Goal: Information Seeking & Learning: Learn about a topic

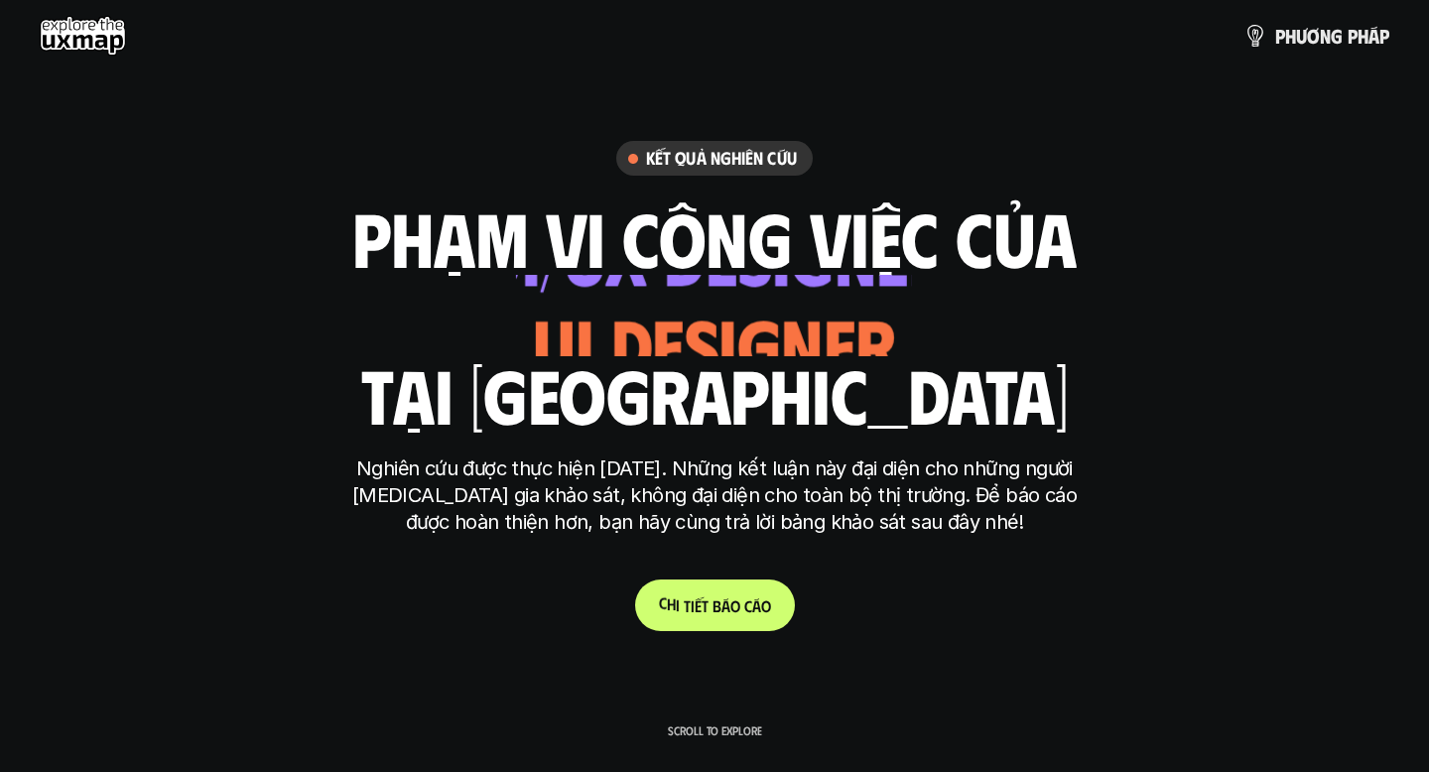
click at [710, 610] on p "C h i t i ế t b á o c á o" at bounding box center [715, 606] width 112 height 19
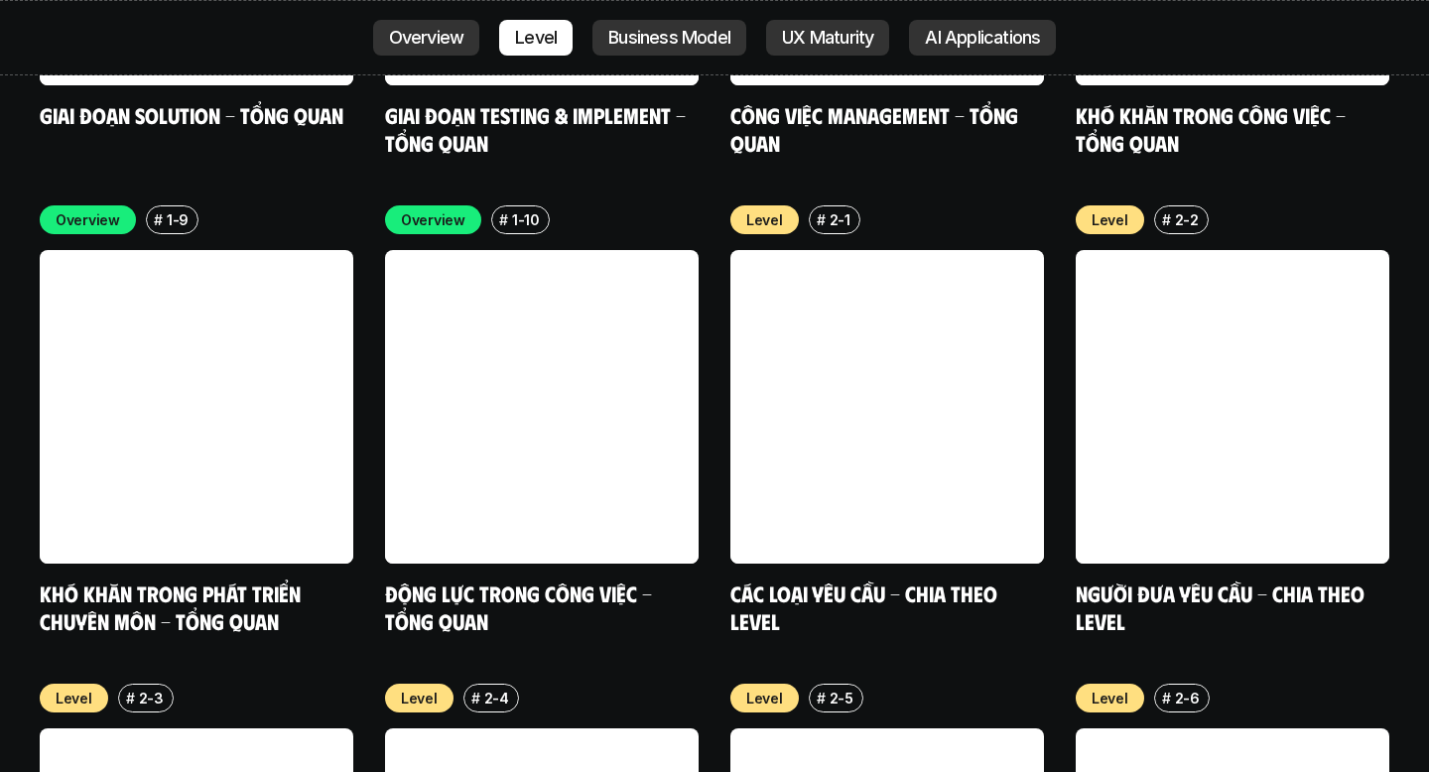
scroll to position [6616, 0]
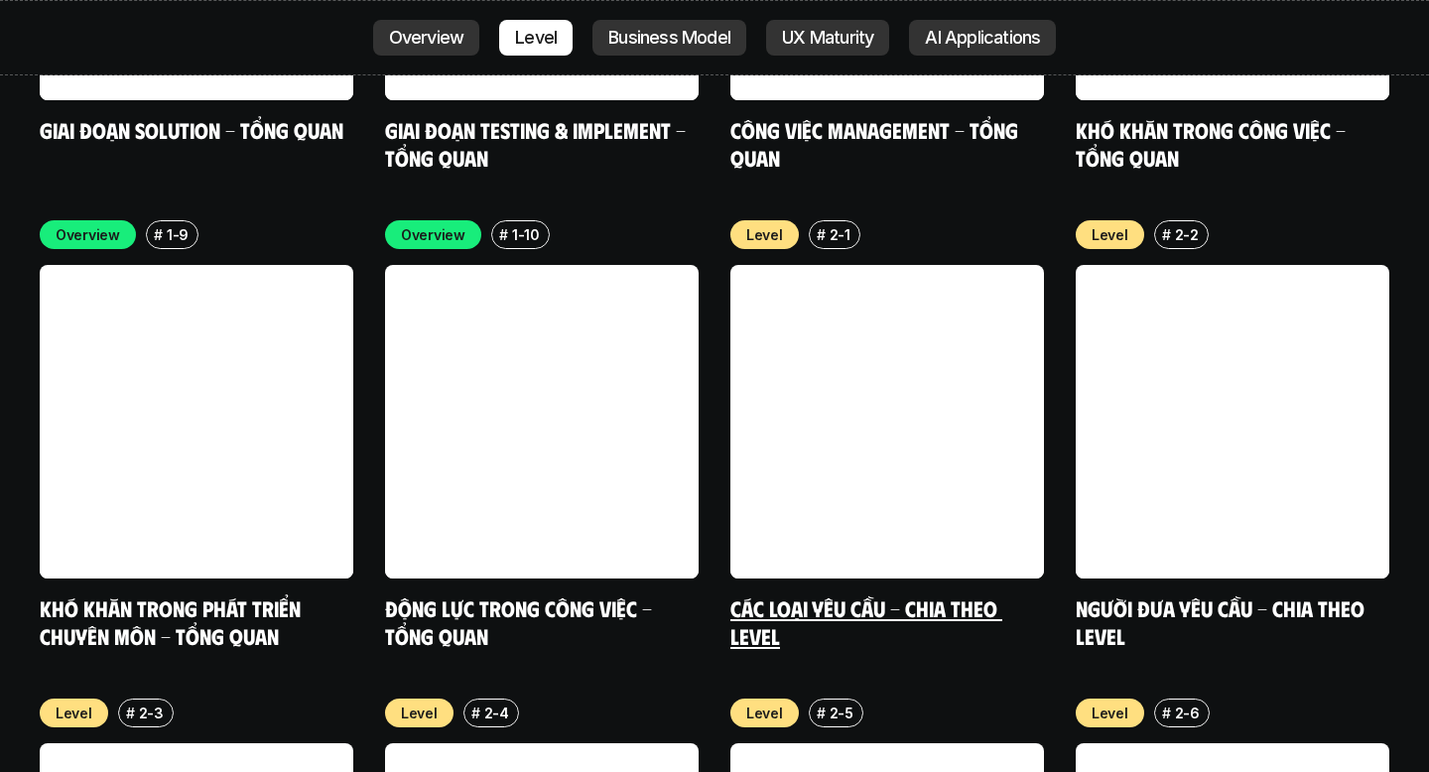
click at [814, 595] on link "Các loại yêu cầu - Chia theo level" at bounding box center [867, 622] width 272 height 55
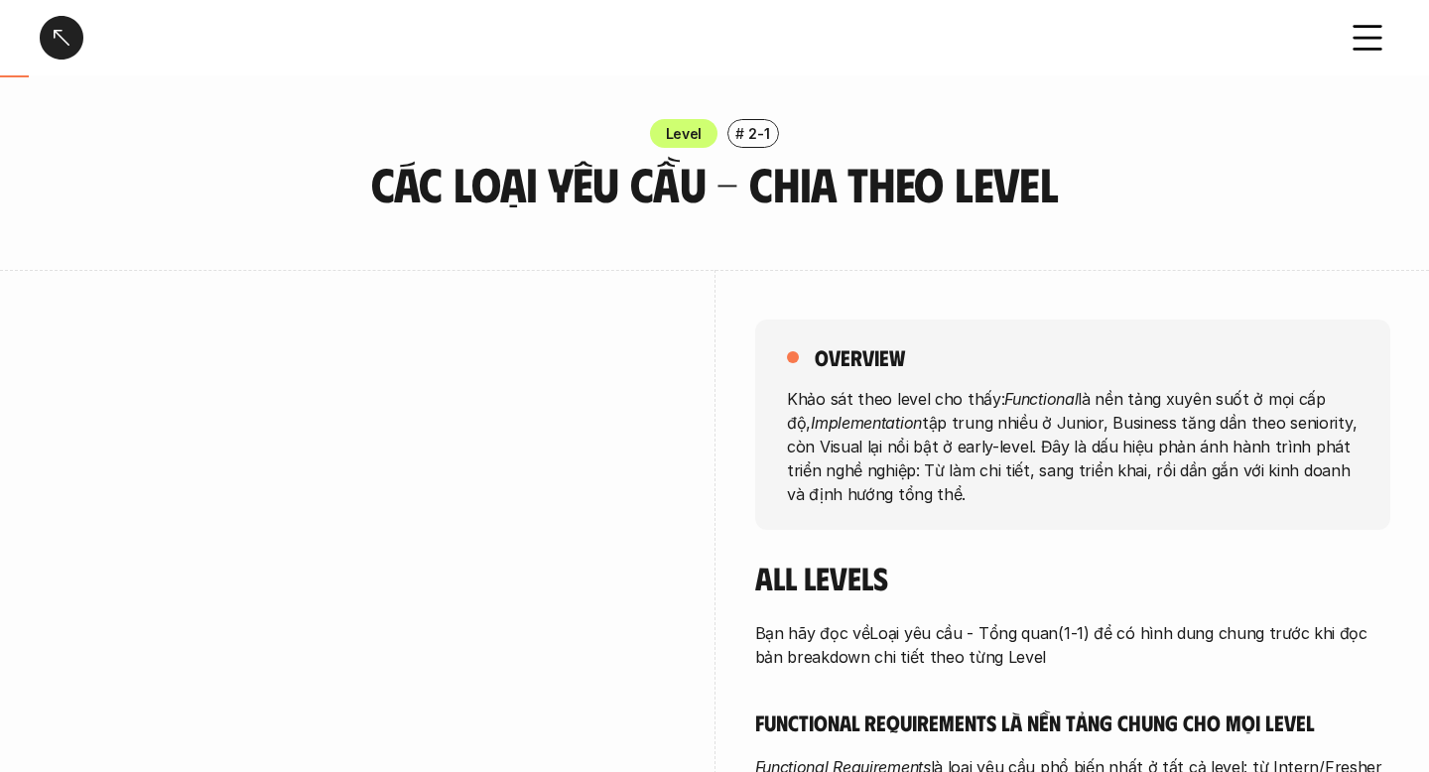
click at [47, 45] on div at bounding box center [62, 38] width 44 height 44
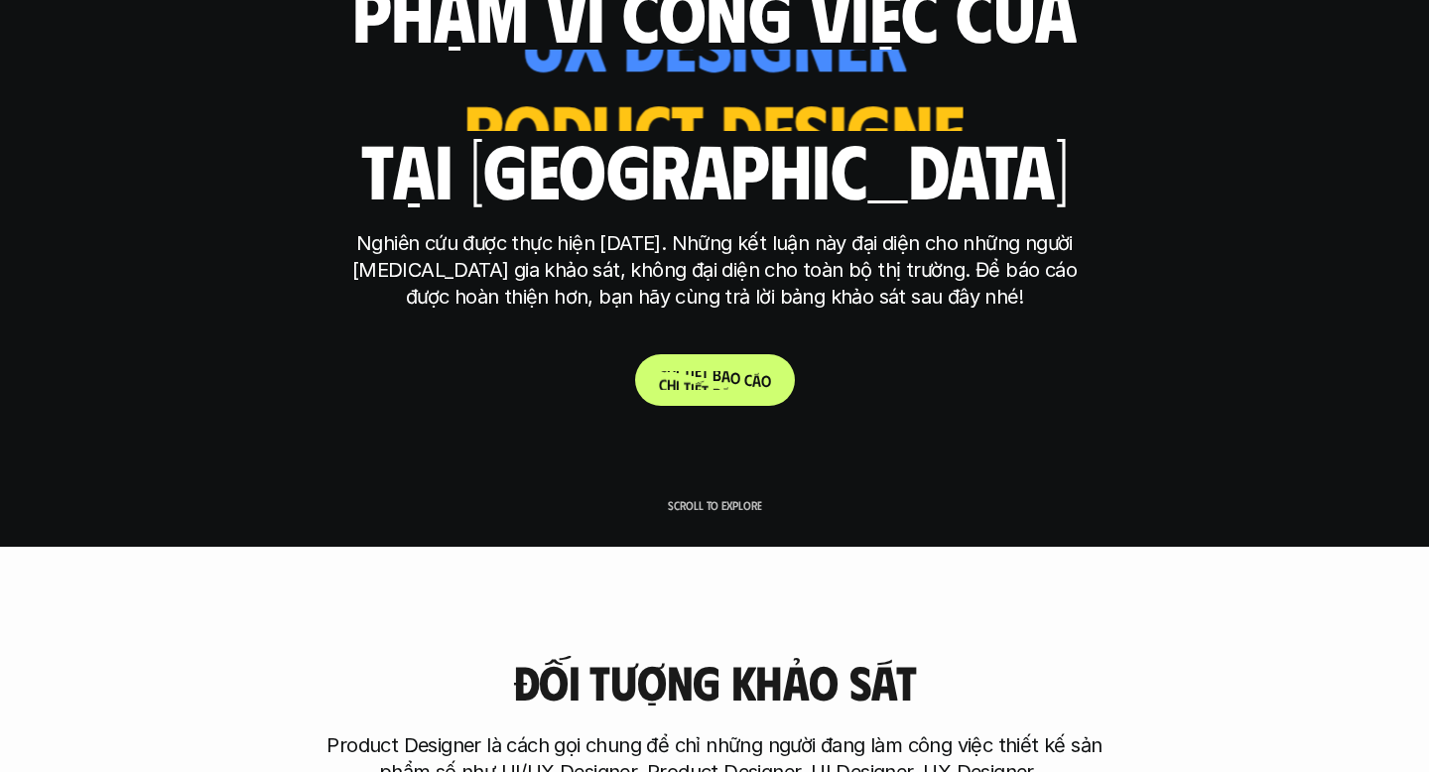
click at [724, 375] on span "á" at bounding box center [726, 375] width 9 height 19
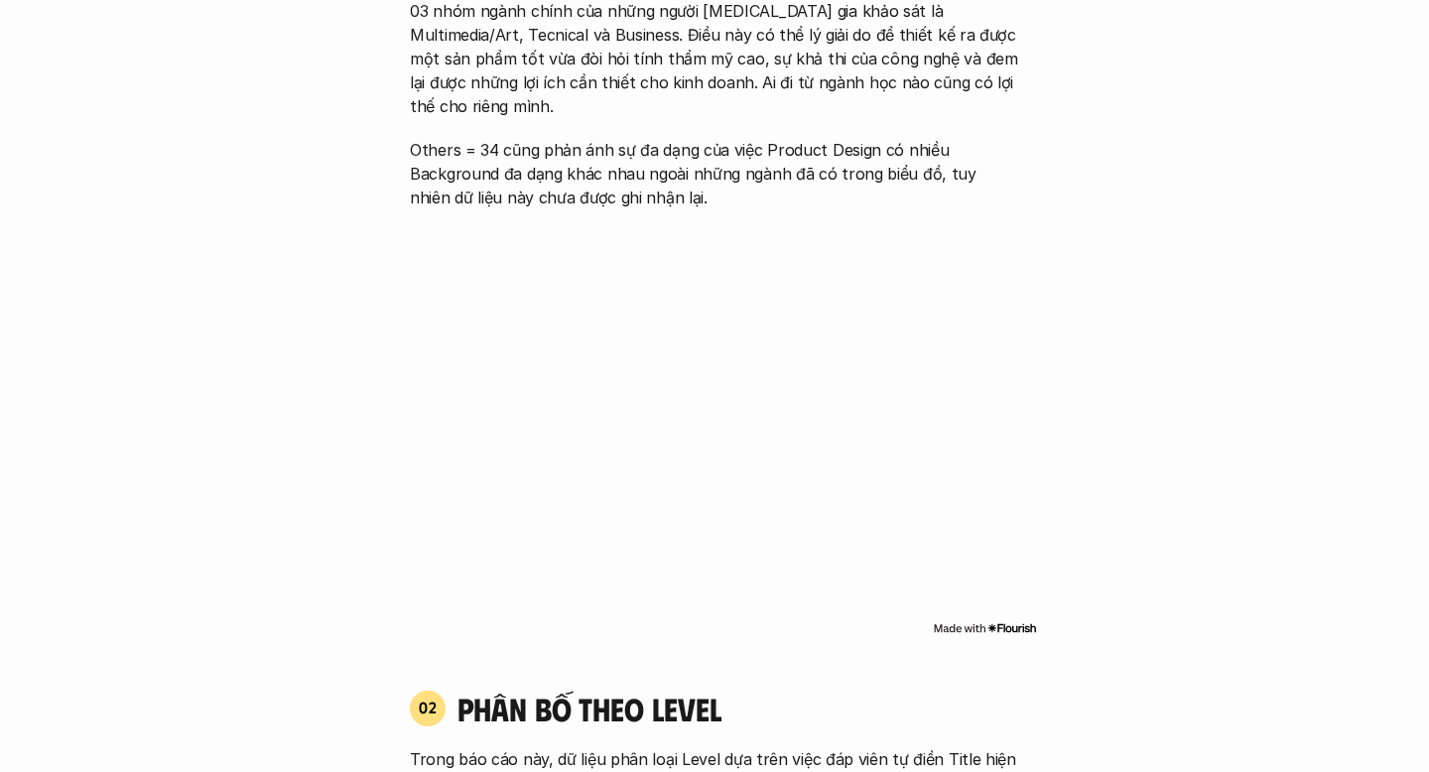
scroll to position [1379, 0]
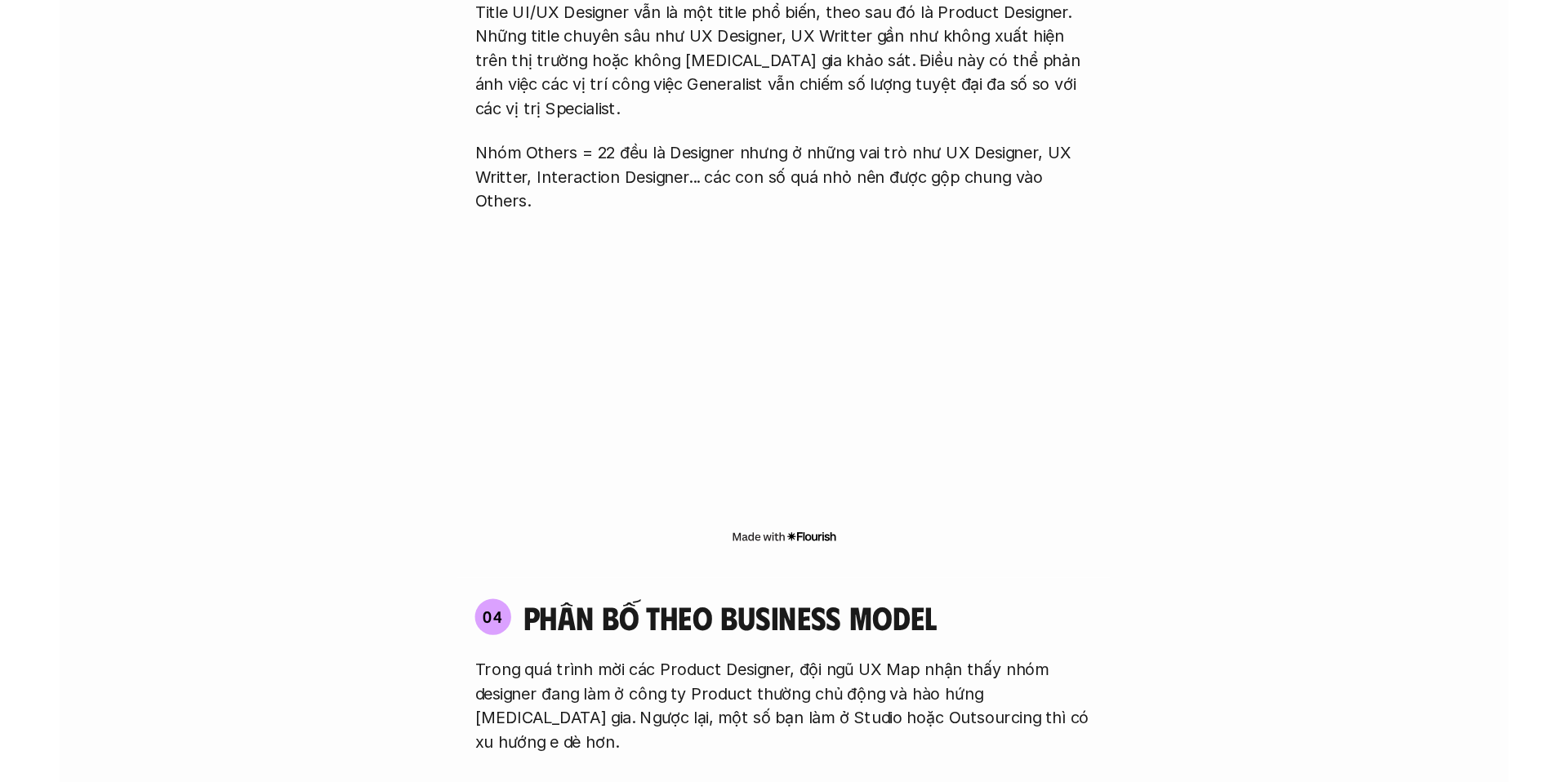
scroll to position [2472, 0]
